Goal: Information Seeking & Learning: Learn about a topic

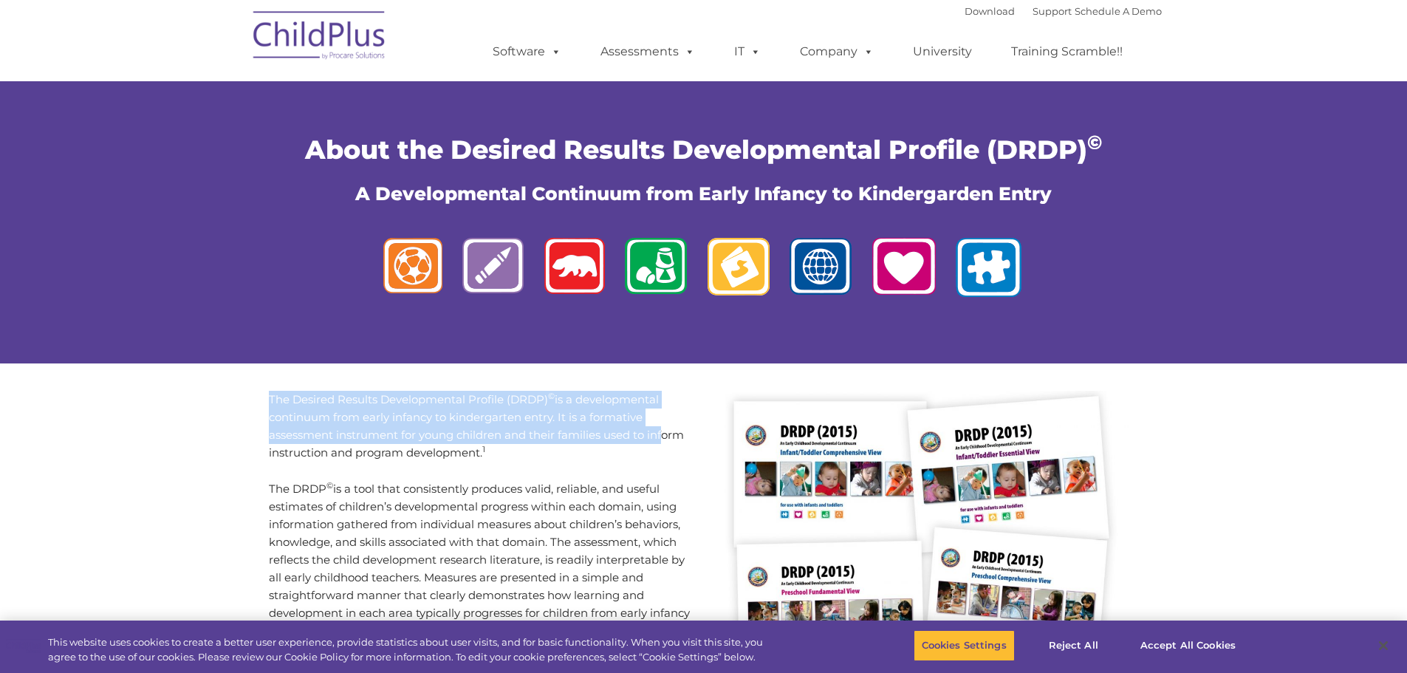
drag, startPoint x: 270, startPoint y: 399, endPoint x: 660, endPoint y: 437, distance: 391.9
click at [660, 437] on p "The Desired Results Developmental Profile (DRDP) © is a developmental continuum…" at bounding box center [481, 426] width 424 height 71
click at [443, 439] on p "The Desired Results Developmental Profile (DRDP) © is a developmental continuum…" at bounding box center [481, 426] width 424 height 71
drag, startPoint x: 273, startPoint y: 398, endPoint x: 479, endPoint y: 431, distance: 209.3
click at [479, 431] on p "The Desired Results Developmental Profile (DRDP) © is a developmental continuum…" at bounding box center [481, 426] width 424 height 71
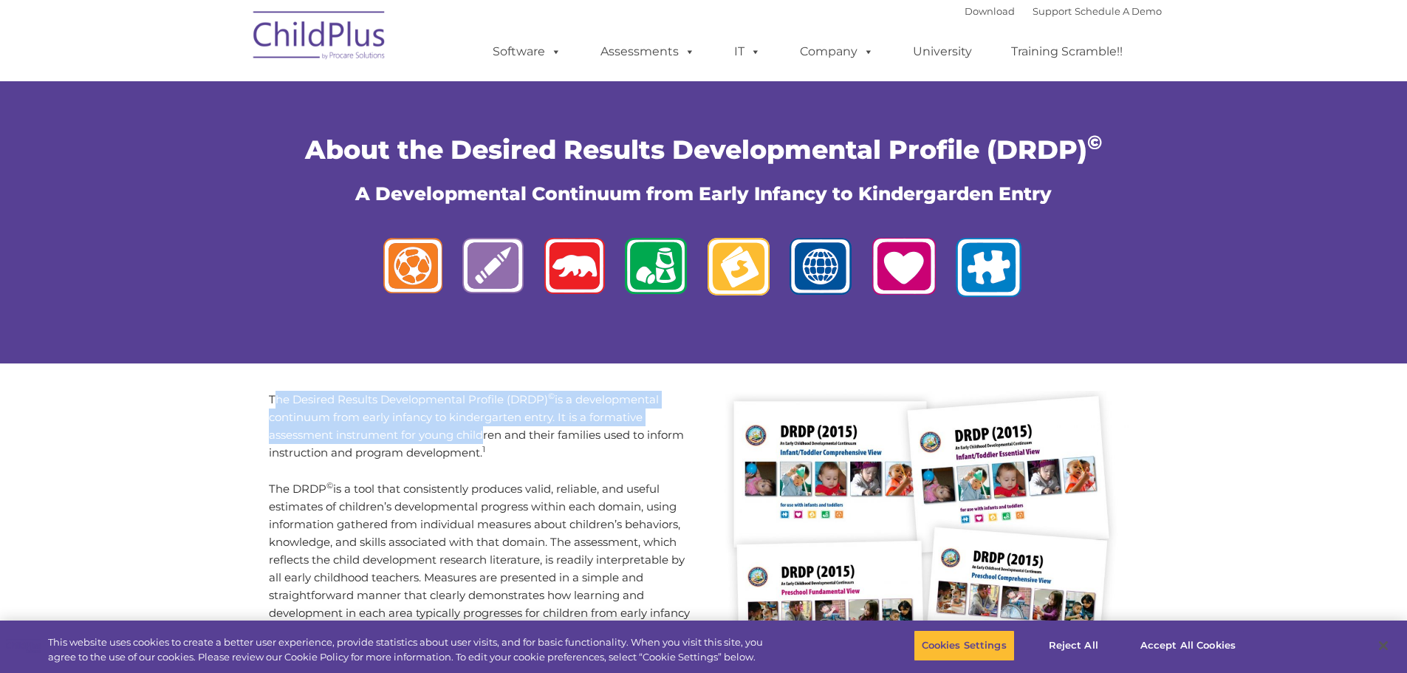
click at [363, 429] on p "The Desired Results Developmental Profile (DRDP) © is a developmental continuum…" at bounding box center [481, 426] width 424 height 71
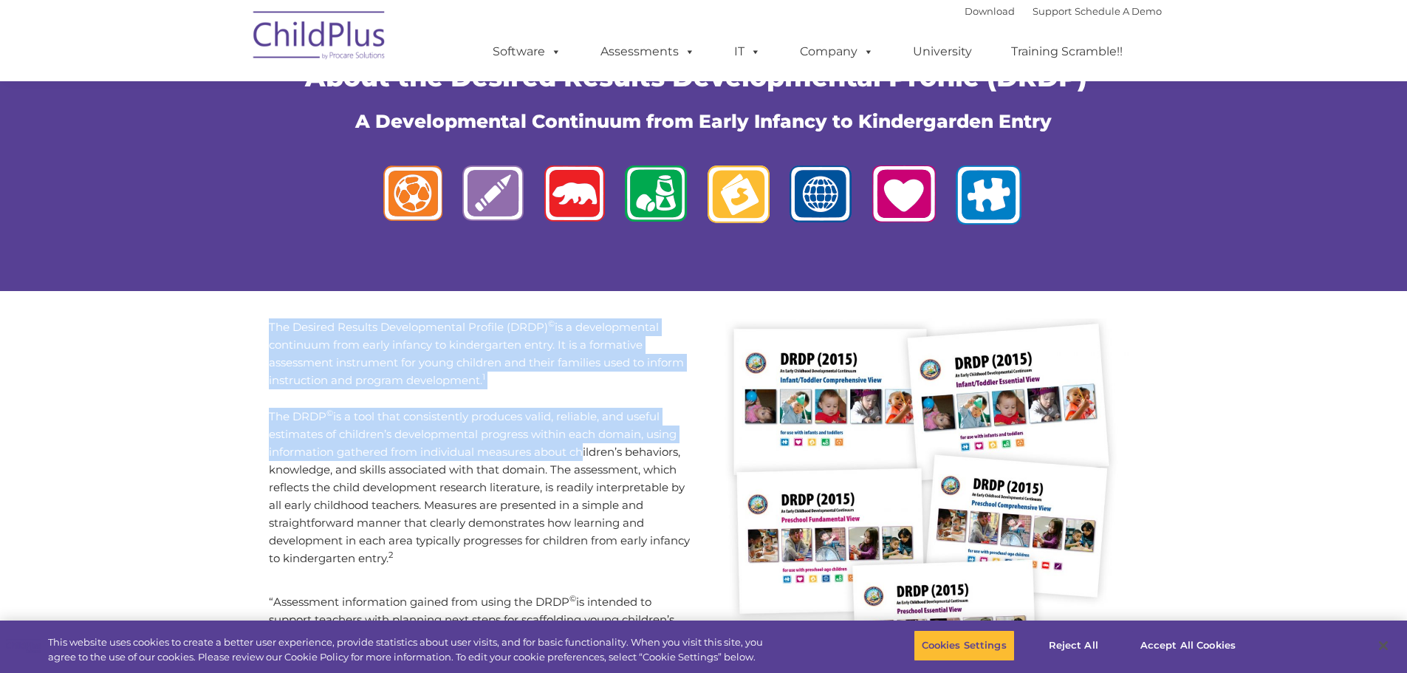
scroll to position [74, 0]
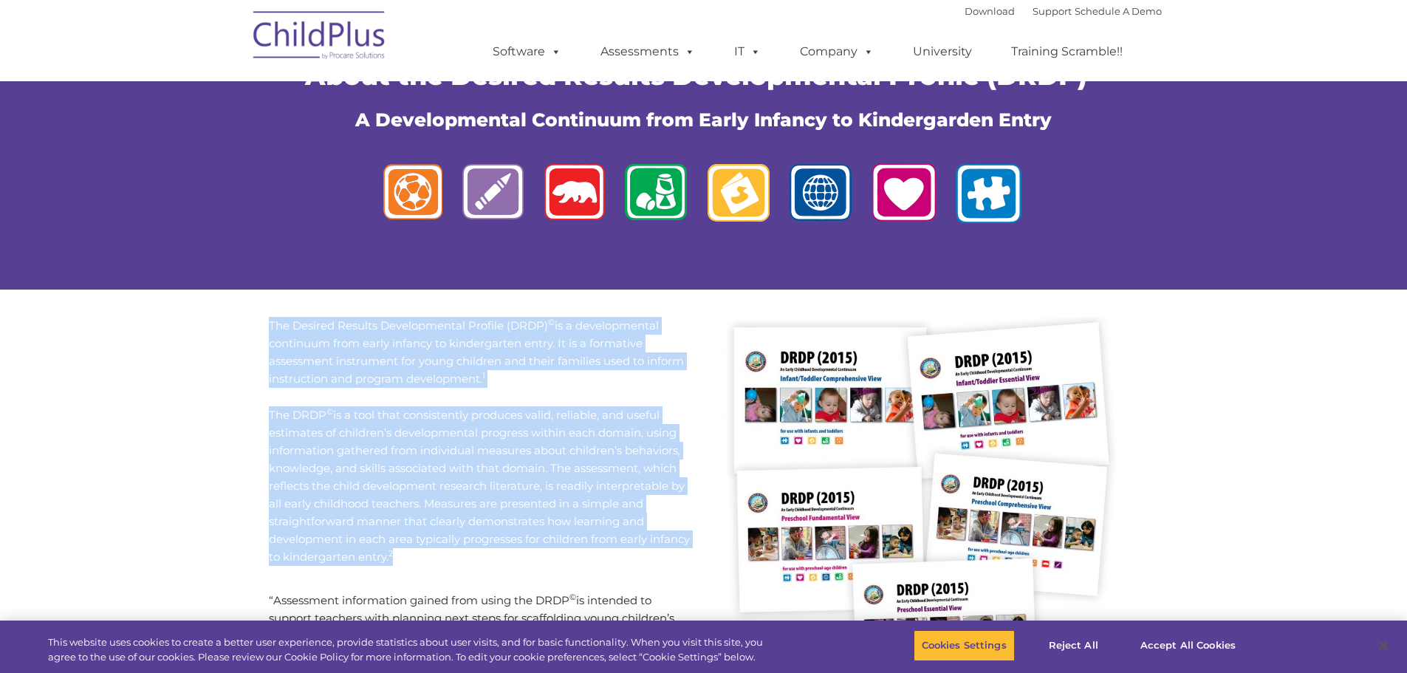
drag, startPoint x: 269, startPoint y: 398, endPoint x: 649, endPoint y: 558, distance: 411.8
click at [649, 558] on div "The Desired Results Developmental Profile (DRDP) © is a developmental continuum…" at bounding box center [481, 441] width 424 height 249
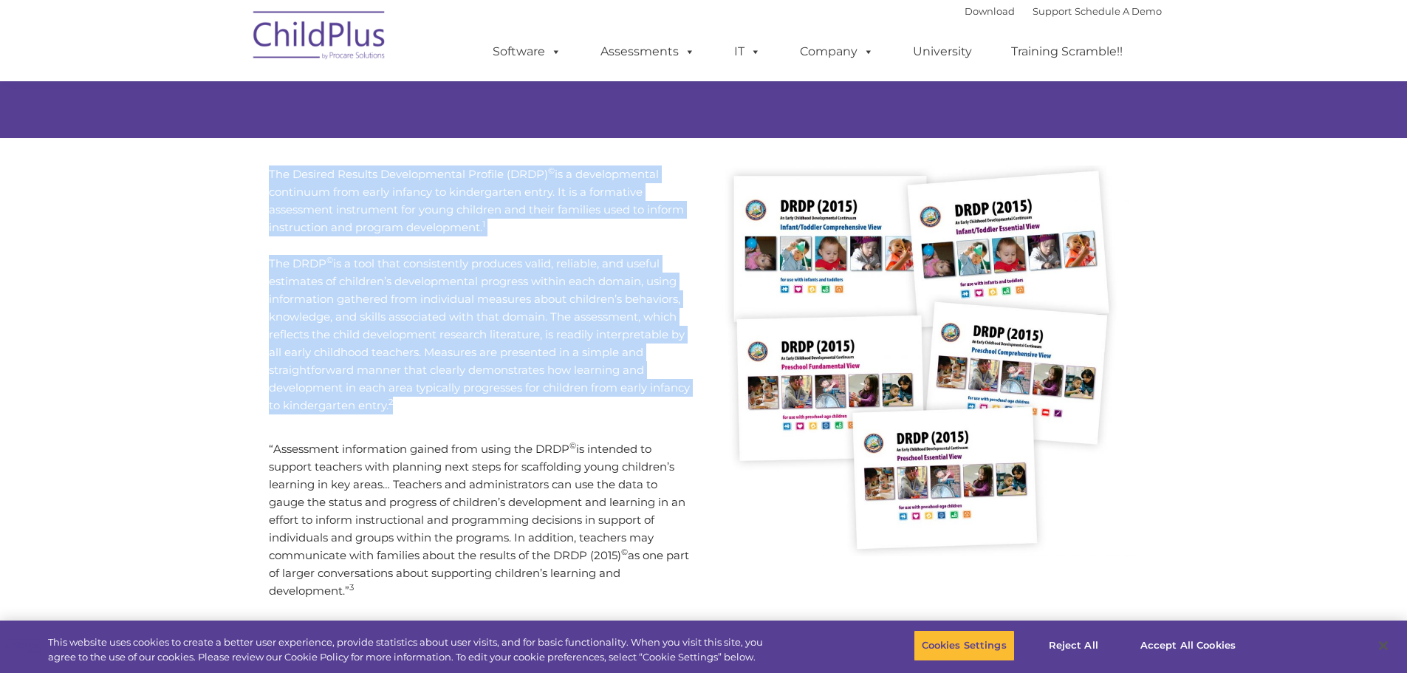
scroll to position [222, 0]
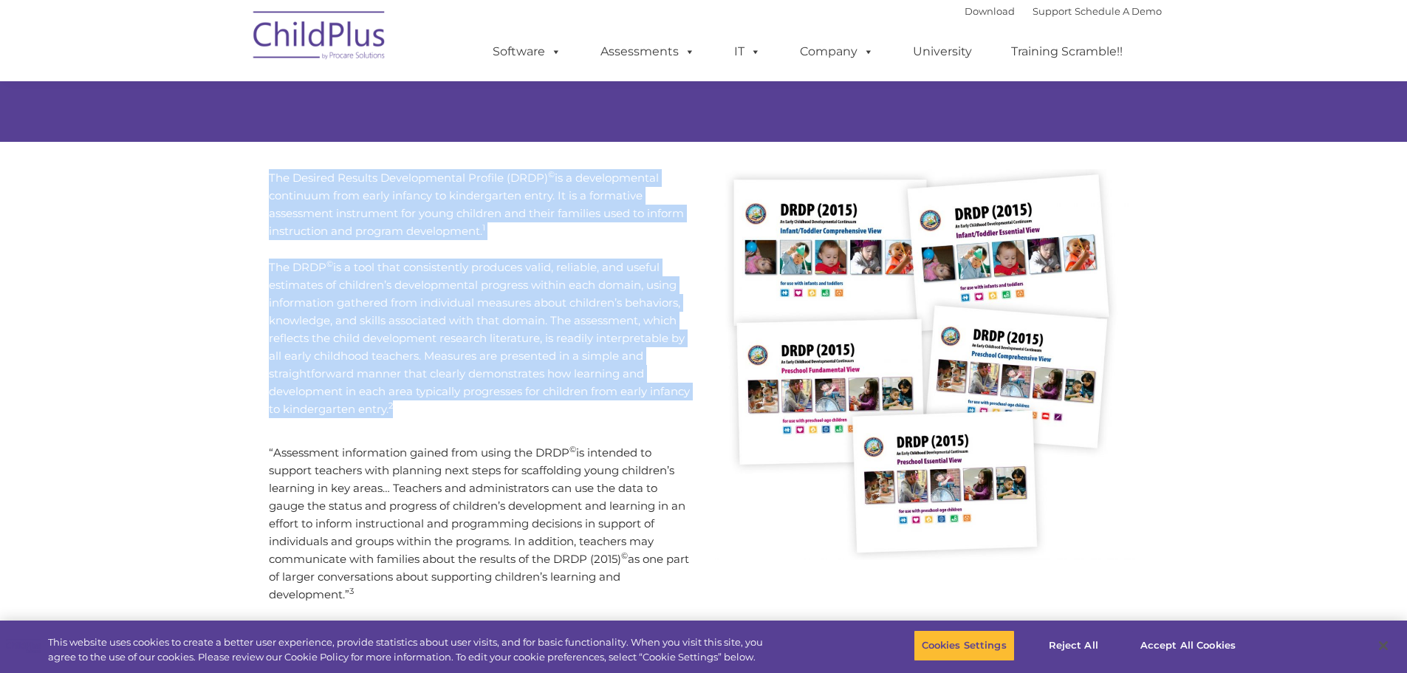
click at [233, 222] on div "The Desired Results Developmental Profile (DRDP) © is a developmental continuum…" at bounding box center [703, 440] width 1407 height 597
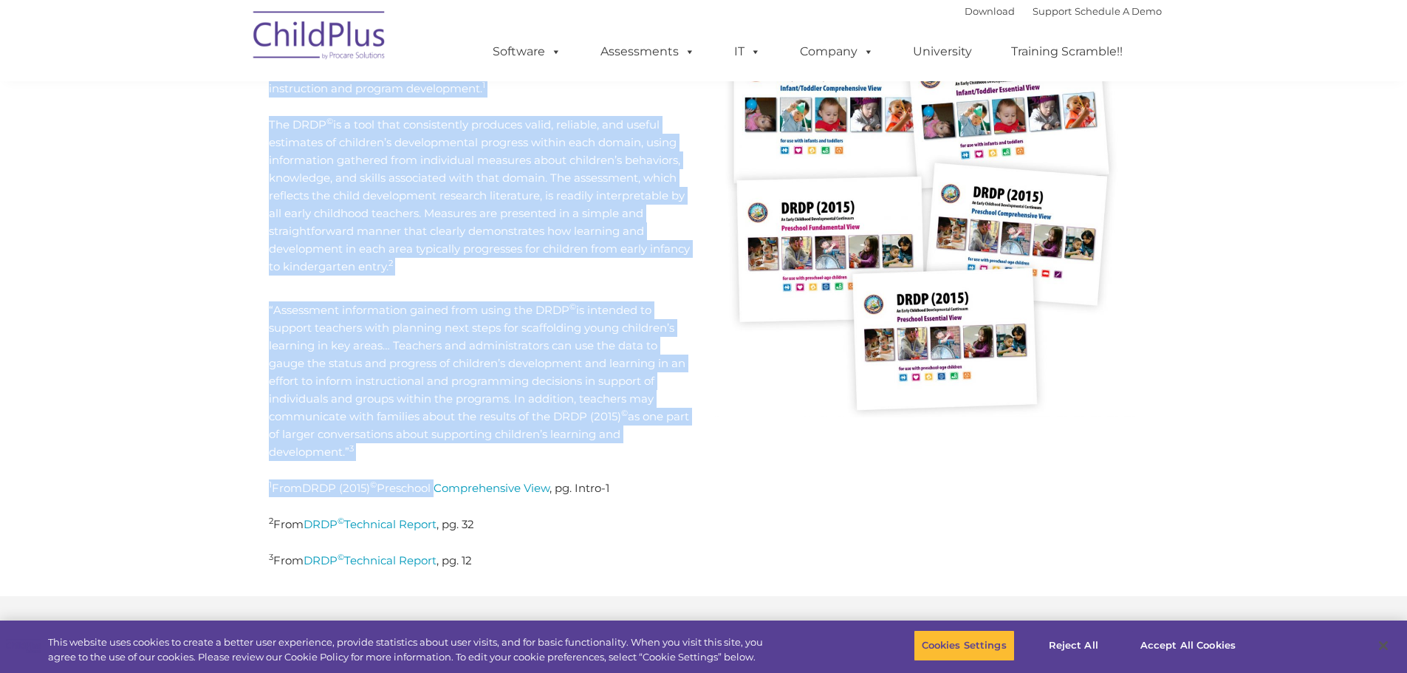
scroll to position [369, 0]
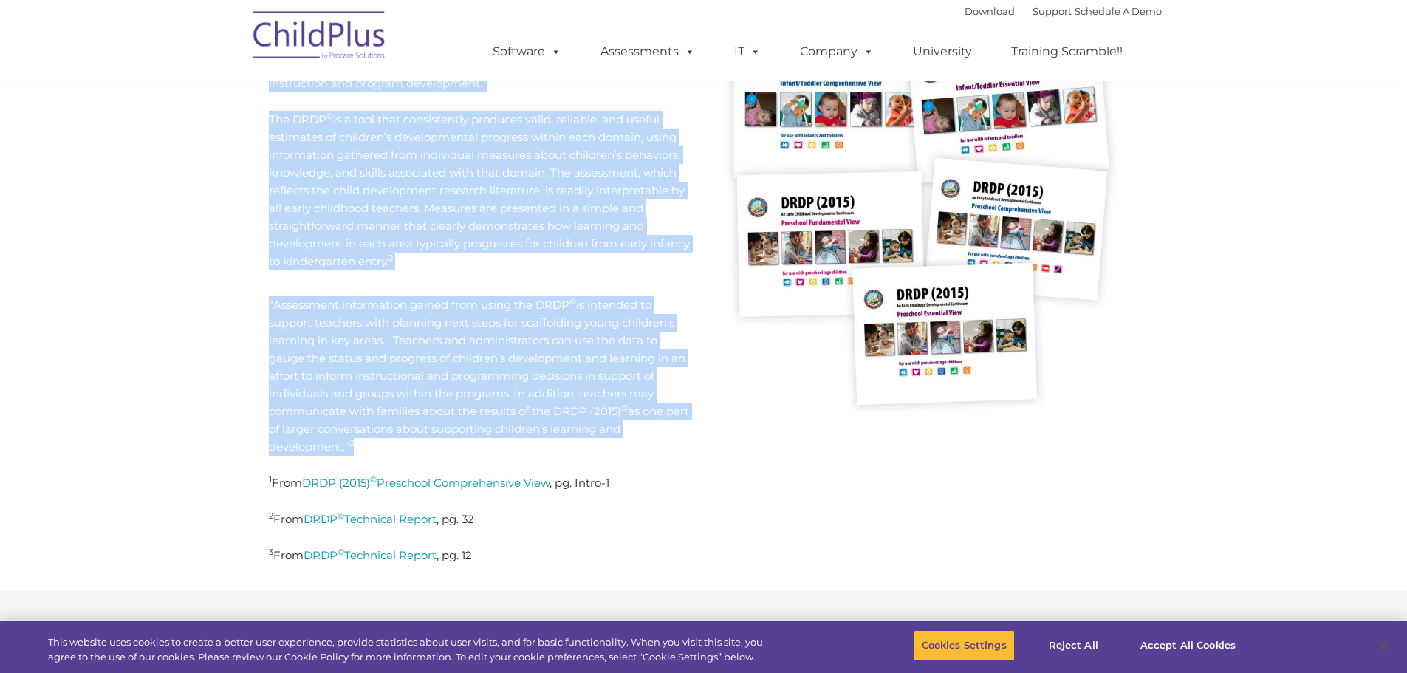
drag, startPoint x: 270, startPoint y: 175, endPoint x: 390, endPoint y: 439, distance: 290.5
click at [390, 439] on div "The Desired Results Developmental Profile (DRDP) © is a developmental continuum…" at bounding box center [481, 292] width 424 height 543
copy div "Lor Ipsumdo Sitamet Consecteturad Elitsed (DOEI) © te i utlaboreetdol magnaaliq…"
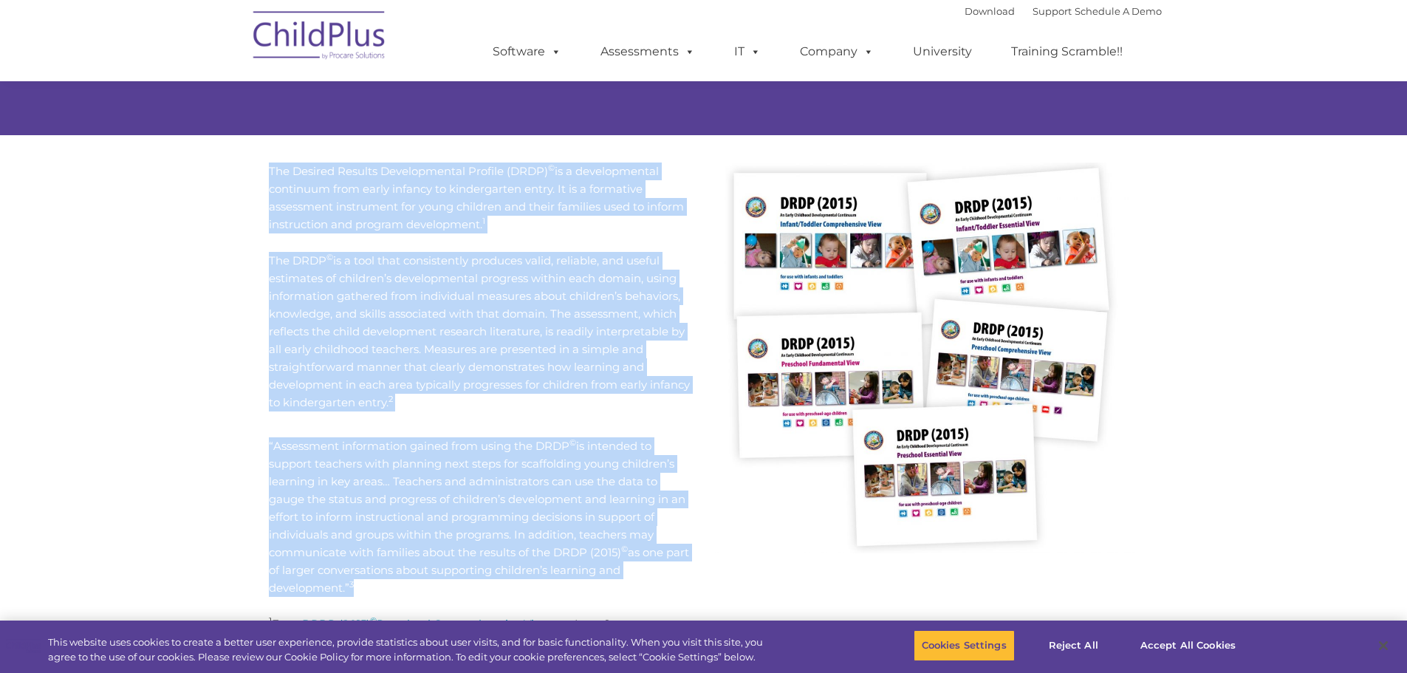
scroll to position [222, 0]
